Goal: Navigation & Orientation: Find specific page/section

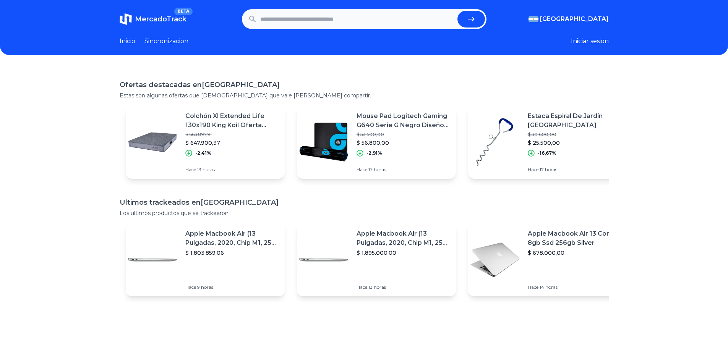
click at [579, 39] on button "Iniciar sesion" at bounding box center [590, 41] width 38 height 9
click at [547, 58] on div "Favoritos" at bounding box center [566, 57] width 86 height 14
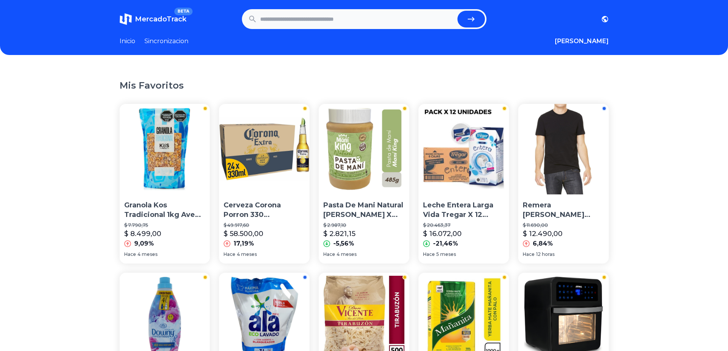
click at [261, 152] on img at bounding box center [264, 149] width 91 height 91
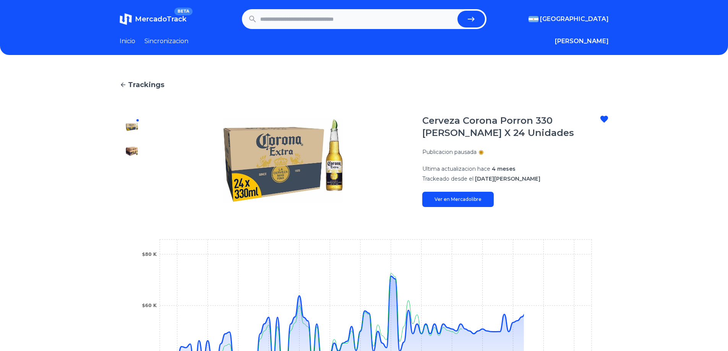
click at [485, 197] on link "Ver en Mercadolibre" at bounding box center [457, 199] width 71 height 15
